Goal: Task Accomplishment & Management: Use online tool/utility

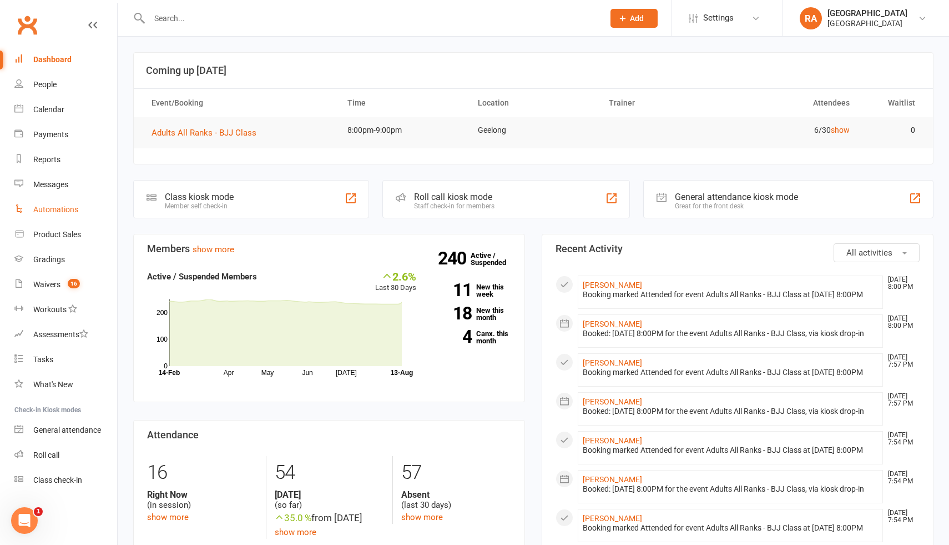
click at [63, 209] on div "Automations" at bounding box center [55, 209] width 45 height 9
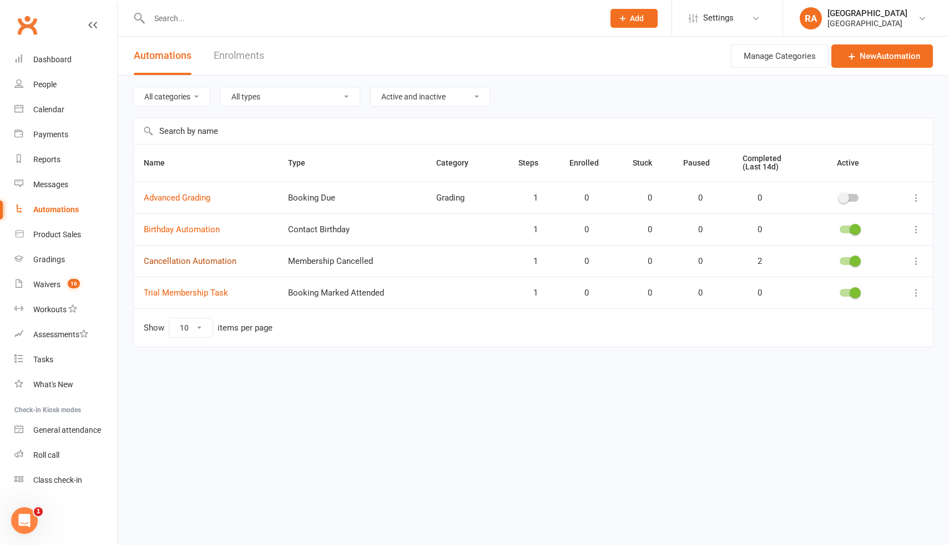
click at [176, 259] on link "Cancellation Automation" at bounding box center [190, 261] width 93 height 10
click at [191, 226] on link "Birthday Automation" at bounding box center [182, 229] width 76 height 10
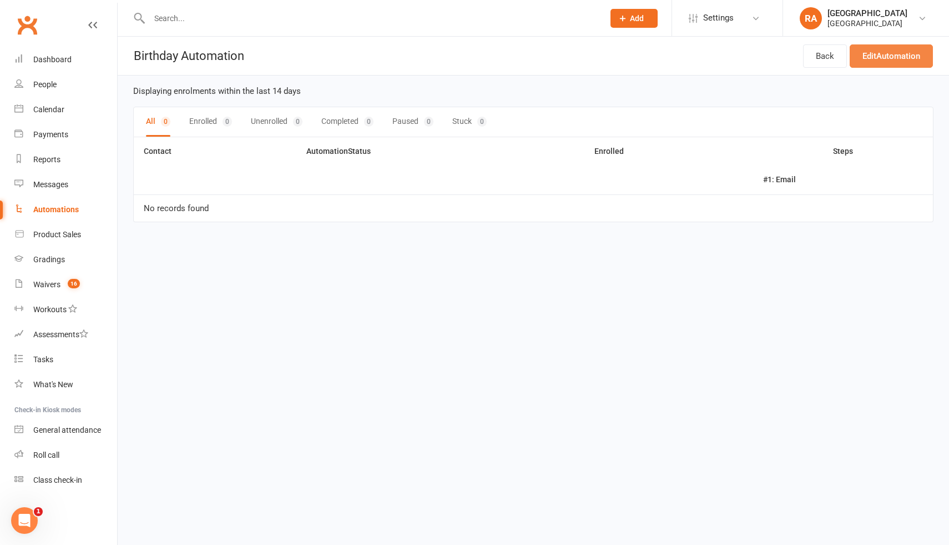
click at [858, 55] on link "Edit Automation" at bounding box center [891, 55] width 83 height 23
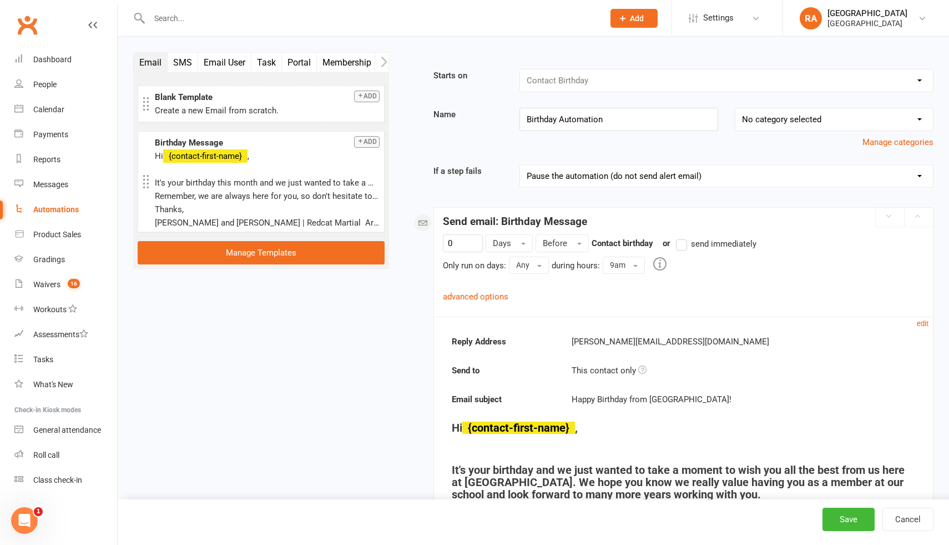
click at [186, 15] on input "text" at bounding box center [371, 19] width 450 height 16
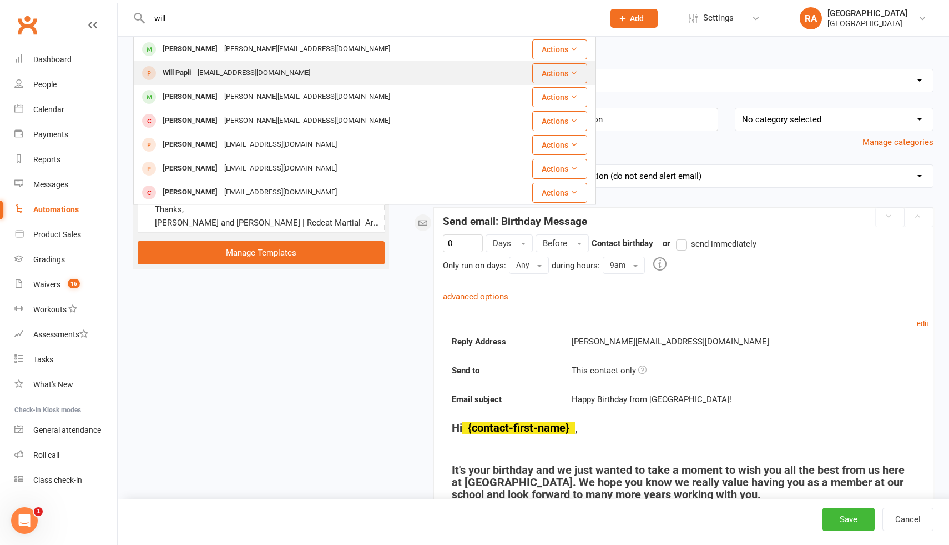
type input "will"
click at [259, 71] on div "[EMAIL_ADDRESS][DOMAIN_NAME]" at bounding box center [253, 73] width 119 height 16
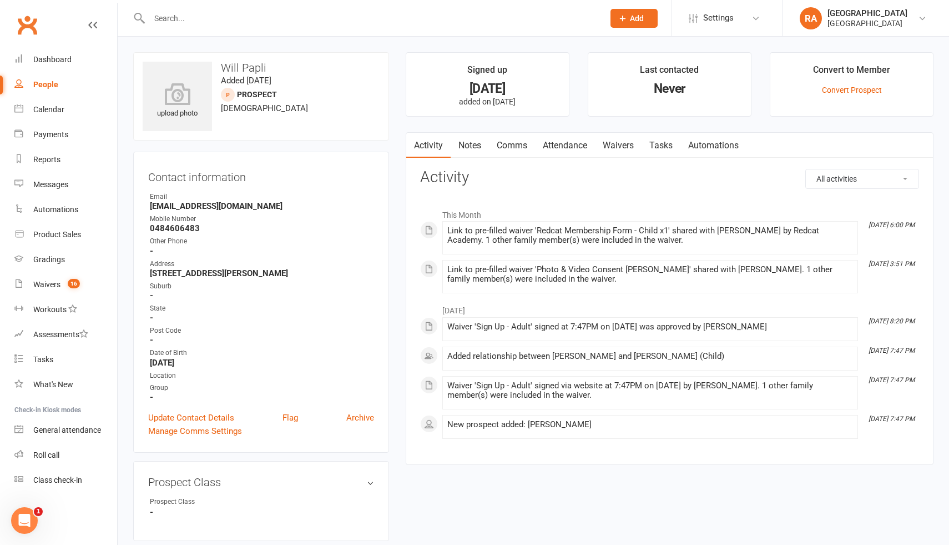
click at [620, 143] on link "Waivers" at bounding box center [618, 146] width 47 height 26
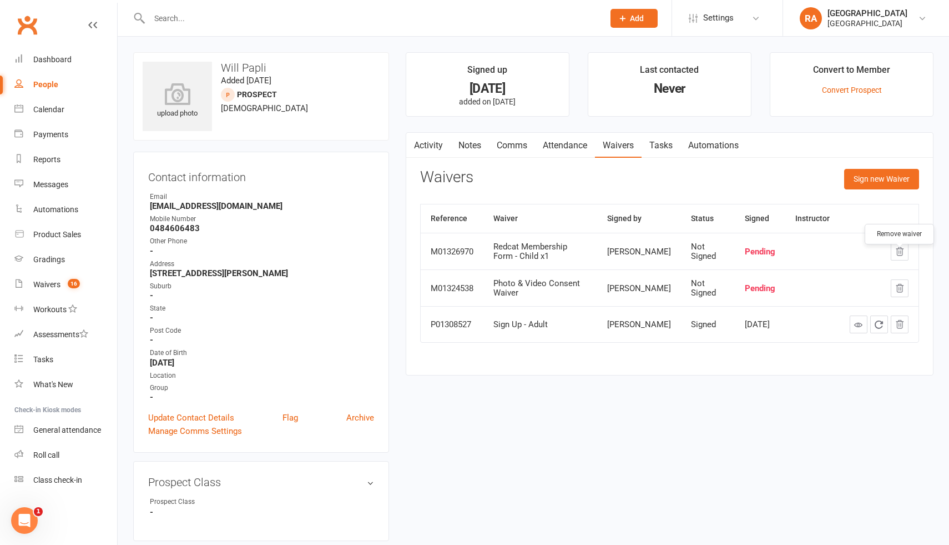
click at [902, 255] on icon "button" at bounding box center [900, 251] width 7 height 8
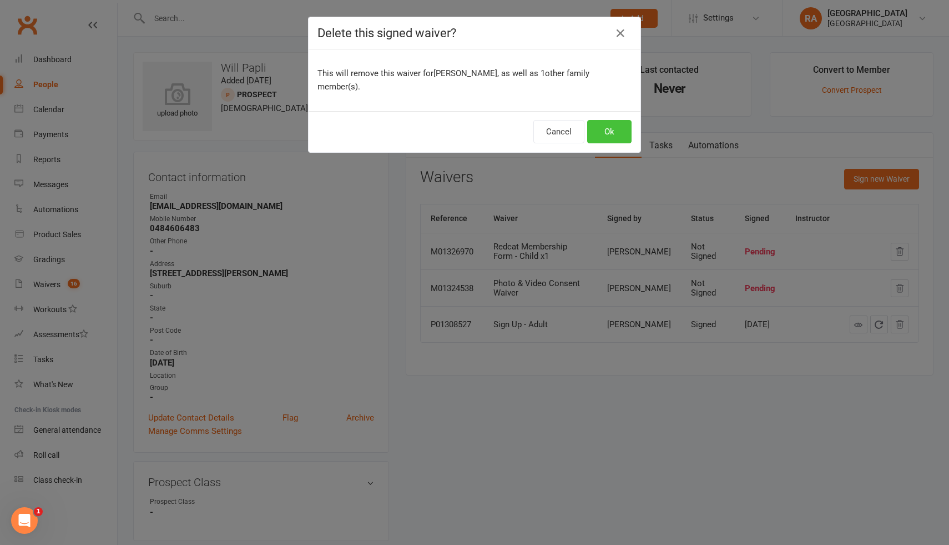
click at [601, 120] on button "Ok" at bounding box center [609, 131] width 44 height 23
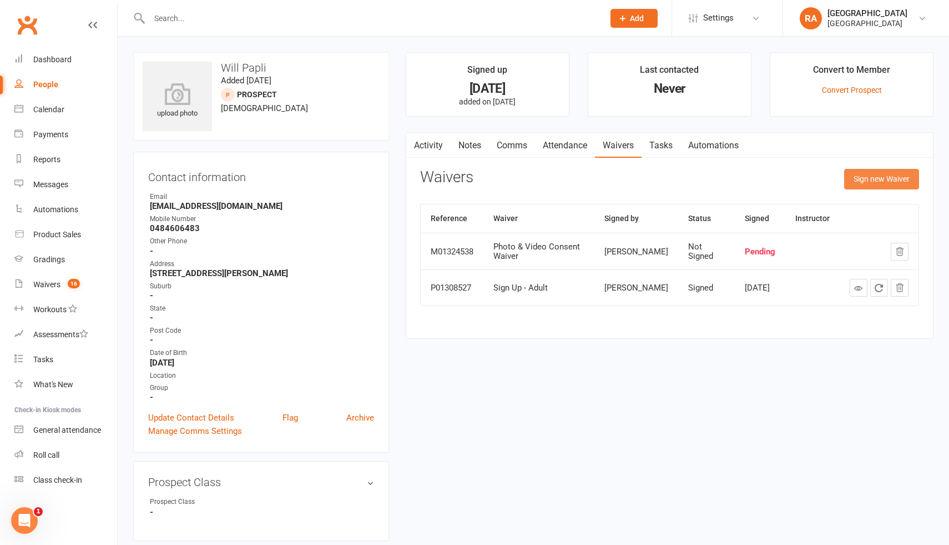
click at [857, 182] on button "Sign new Waiver" at bounding box center [882, 179] width 75 height 20
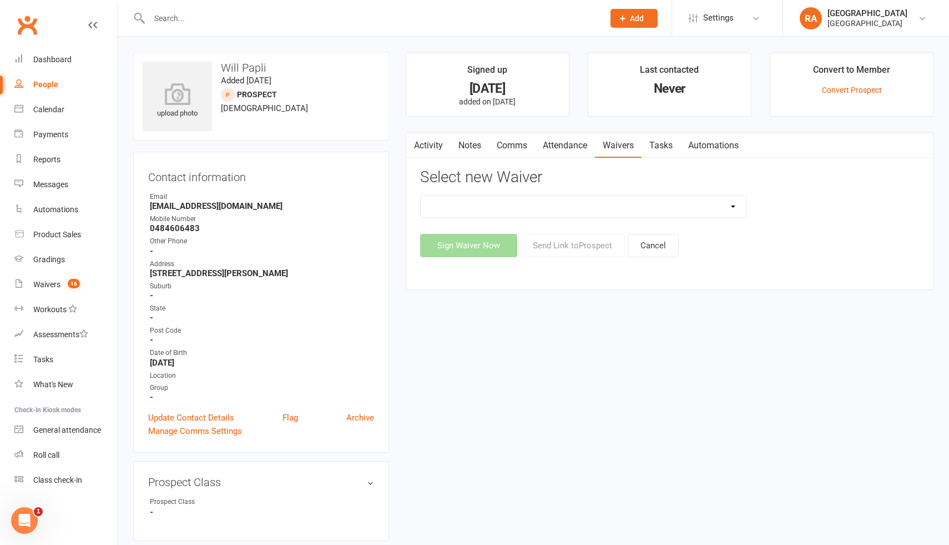
click at [671, 193] on div "Select new Waiver Cancellation Form Photo & Video Consent Waiver Redcat Members…" at bounding box center [669, 213] width 499 height 88
click at [665, 204] on select "Cancellation Form Photo & Video Consent Waiver Redcat Membership Form - Adult (…" at bounding box center [584, 206] width 326 height 22
select select "14149"
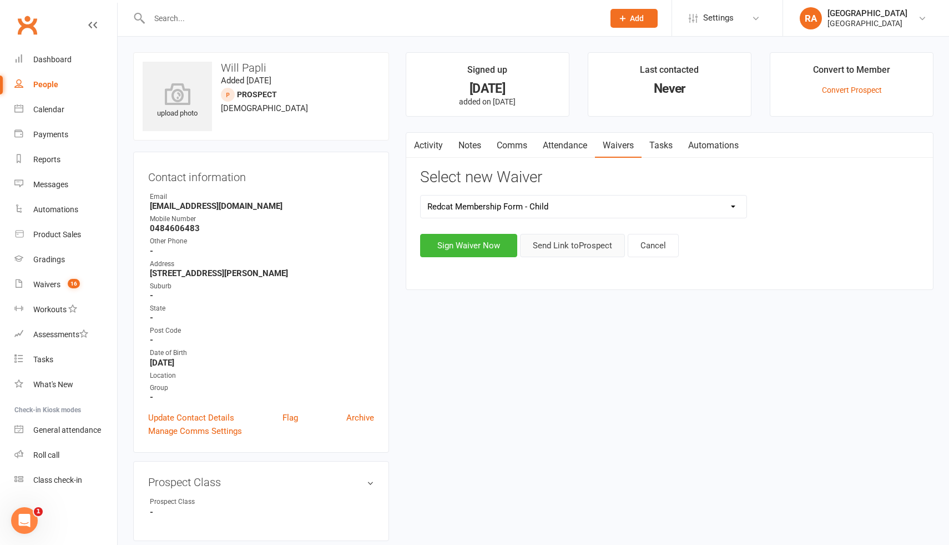
click at [567, 250] on button "Send Link to [GEOGRAPHIC_DATA]" at bounding box center [572, 245] width 105 height 23
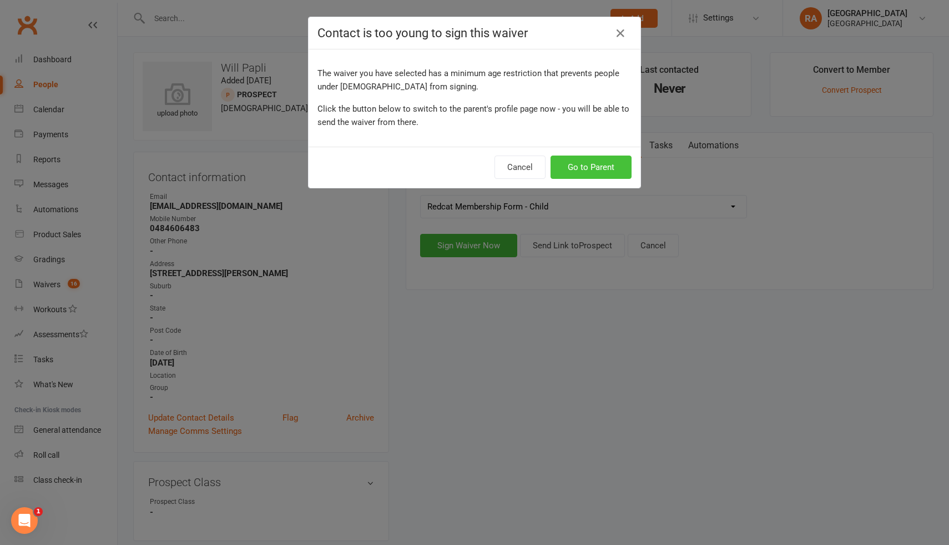
click at [583, 167] on button "Go to Parent" at bounding box center [591, 166] width 81 height 23
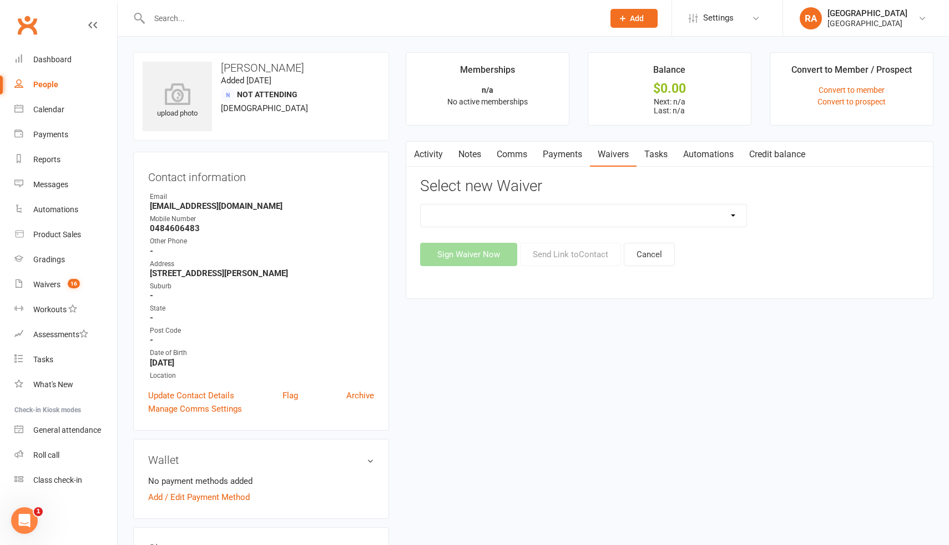
click at [576, 217] on select "Cancellation Form Photo & Video Consent Waiver Redcat Membership Form - Adult (…" at bounding box center [584, 215] width 326 height 22
select select "14149"
click at [549, 253] on button "Send Link to Contact" at bounding box center [570, 254] width 101 height 23
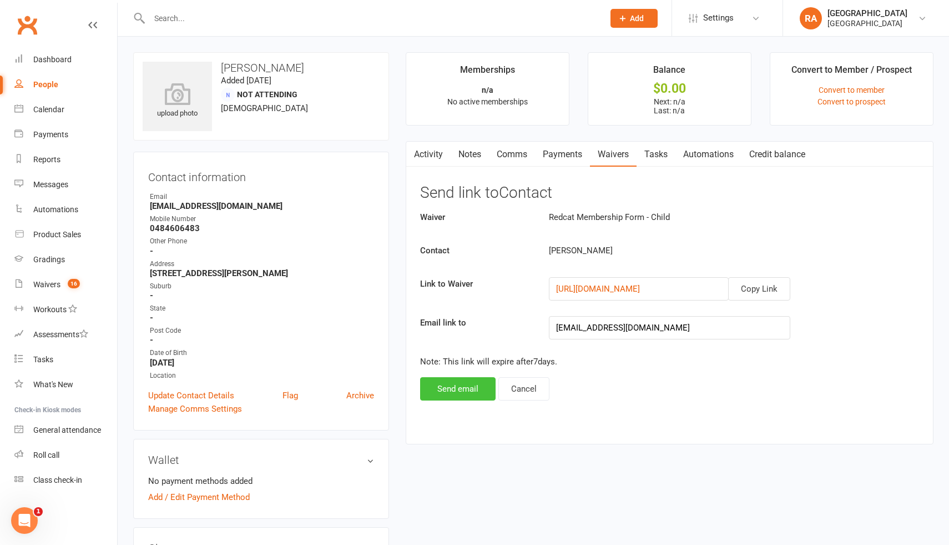
click at [460, 392] on button "Send email" at bounding box center [458, 388] width 76 height 23
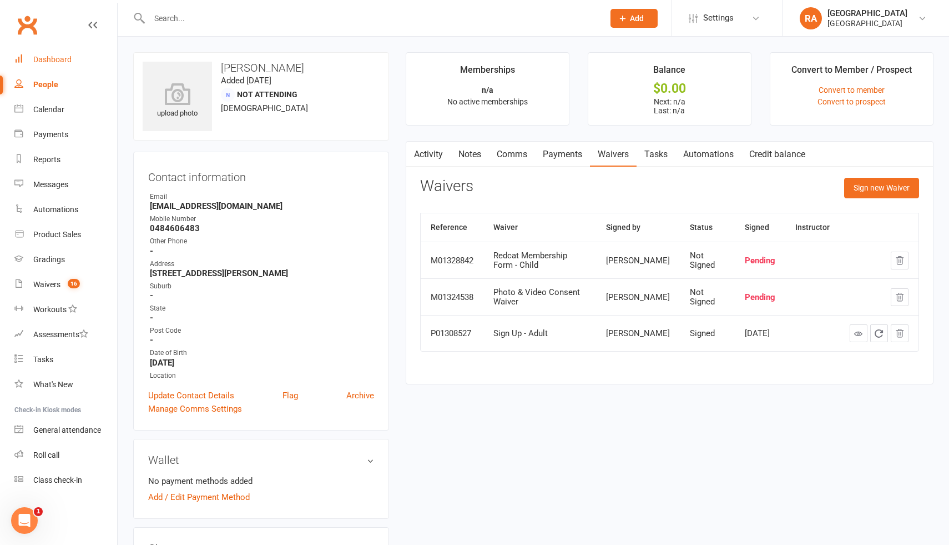
click at [40, 61] on div "Dashboard" at bounding box center [52, 59] width 38 height 9
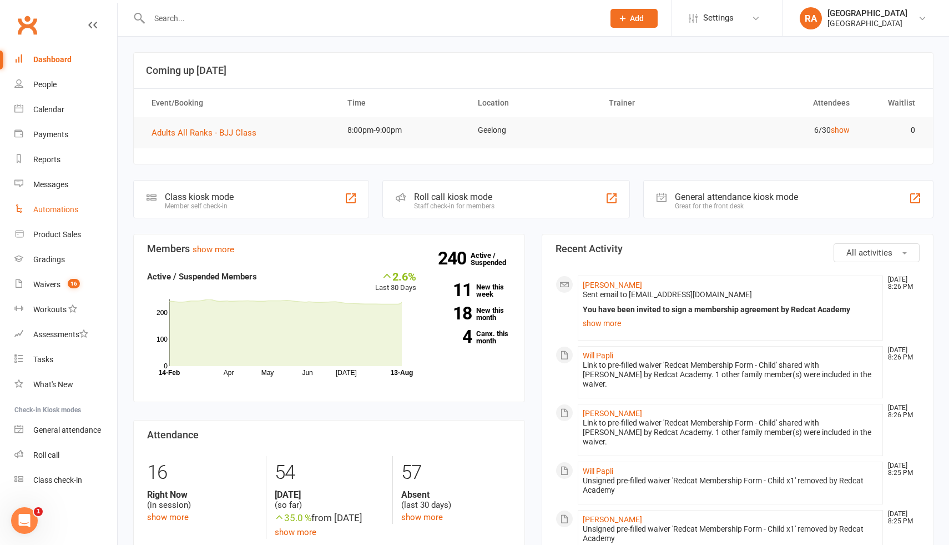
click at [44, 210] on div "Automations" at bounding box center [55, 209] width 45 height 9
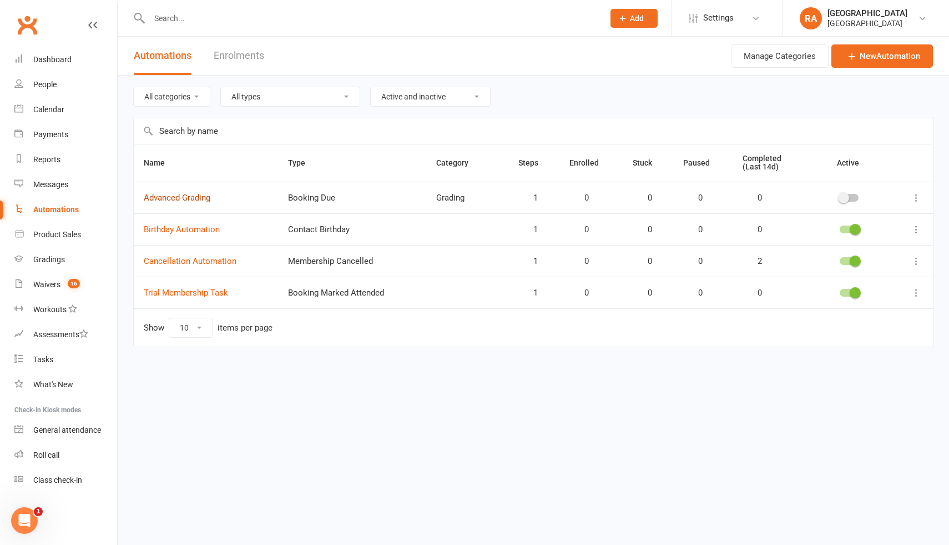
click at [176, 199] on link "Advanced Grading" at bounding box center [177, 198] width 67 height 10
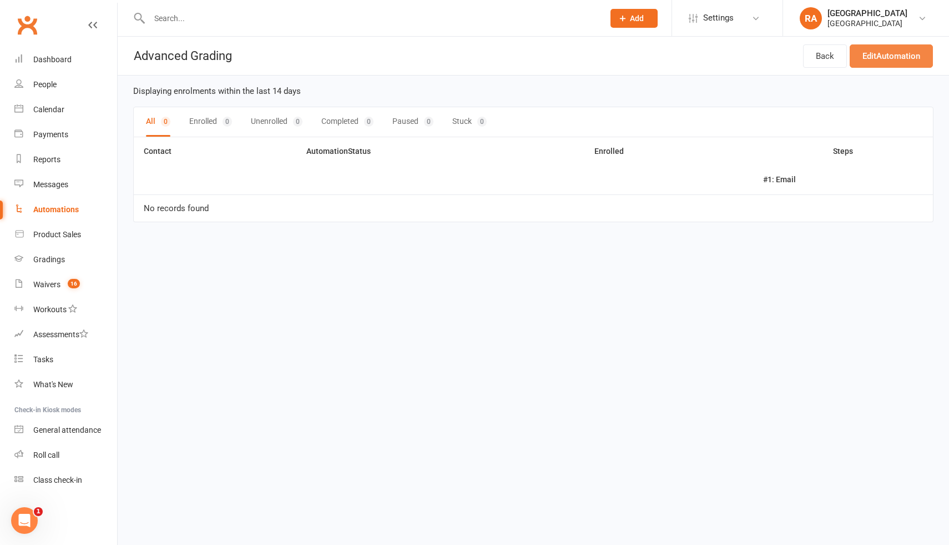
click at [867, 57] on link "Edit Automation" at bounding box center [891, 55] width 83 height 23
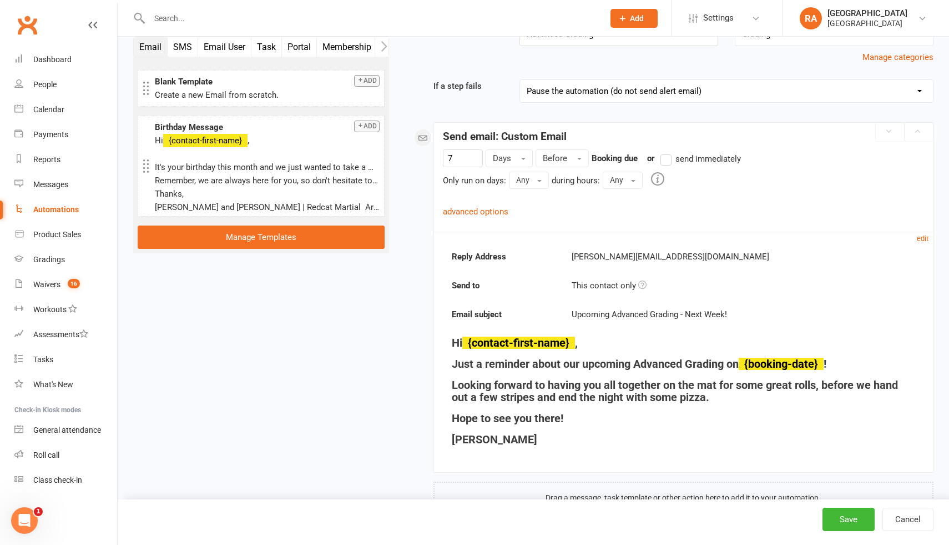
scroll to position [112, 0]
click at [501, 415] on h4 "Hope to see you there!" at bounding box center [684, 417] width 464 height 12
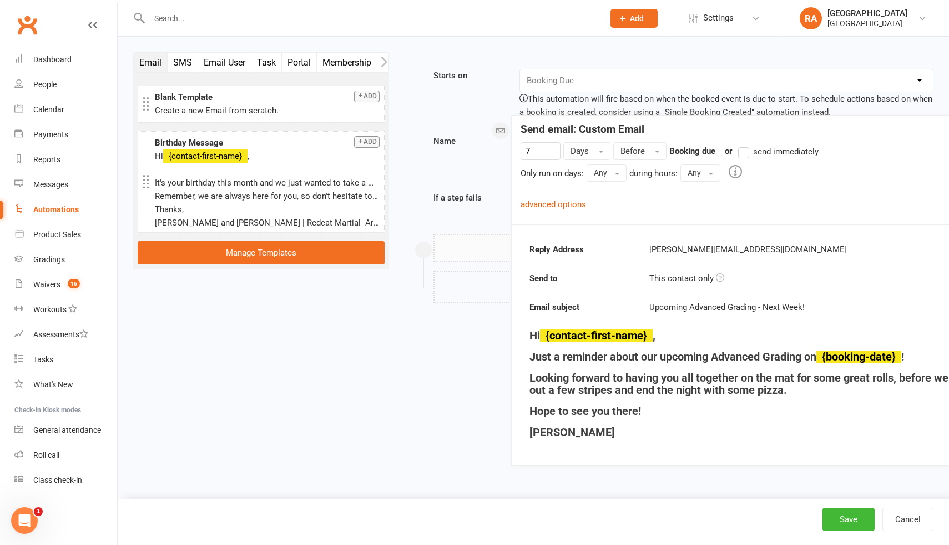
drag, startPoint x: 480, startPoint y: 441, endPoint x: 557, endPoint y: 436, distance: 77.3
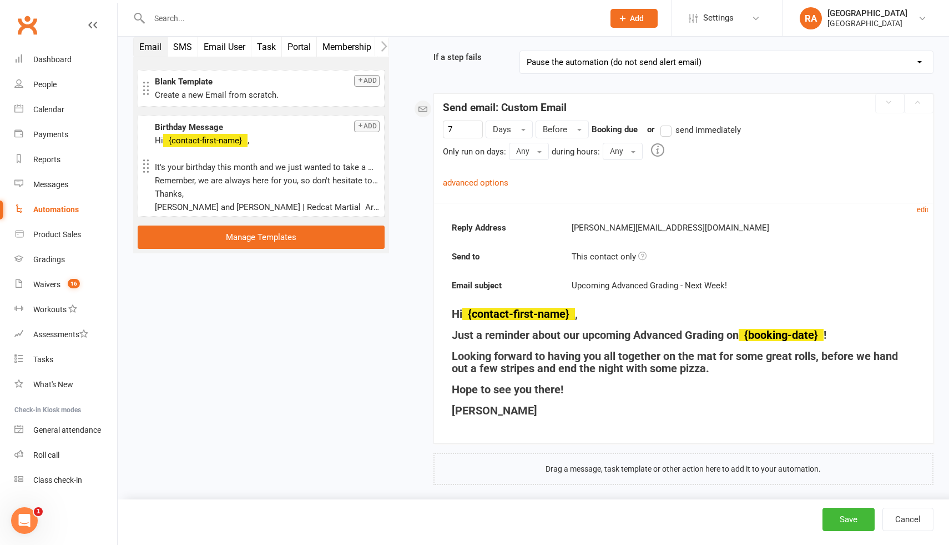
scroll to position [150, 0]
